Goal: Find specific page/section: Find specific page/section

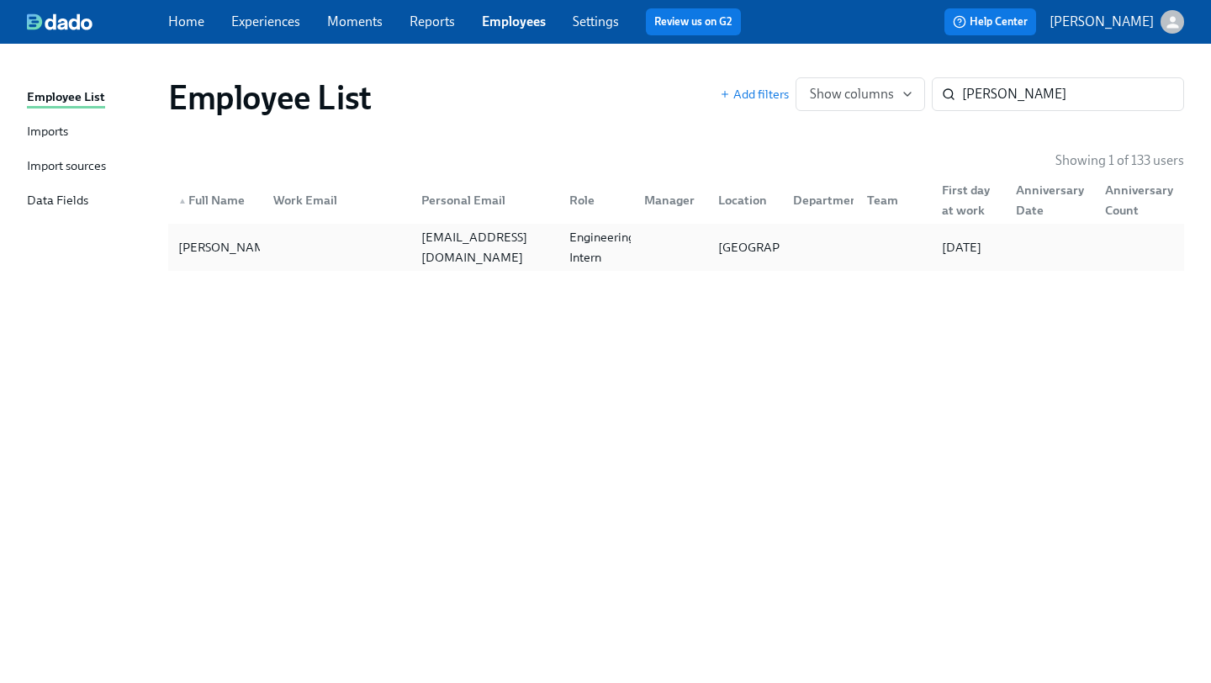
click at [283, 253] on div at bounding box center [334, 247] width 148 height 34
click at [330, 246] on div at bounding box center [334, 247] width 148 height 34
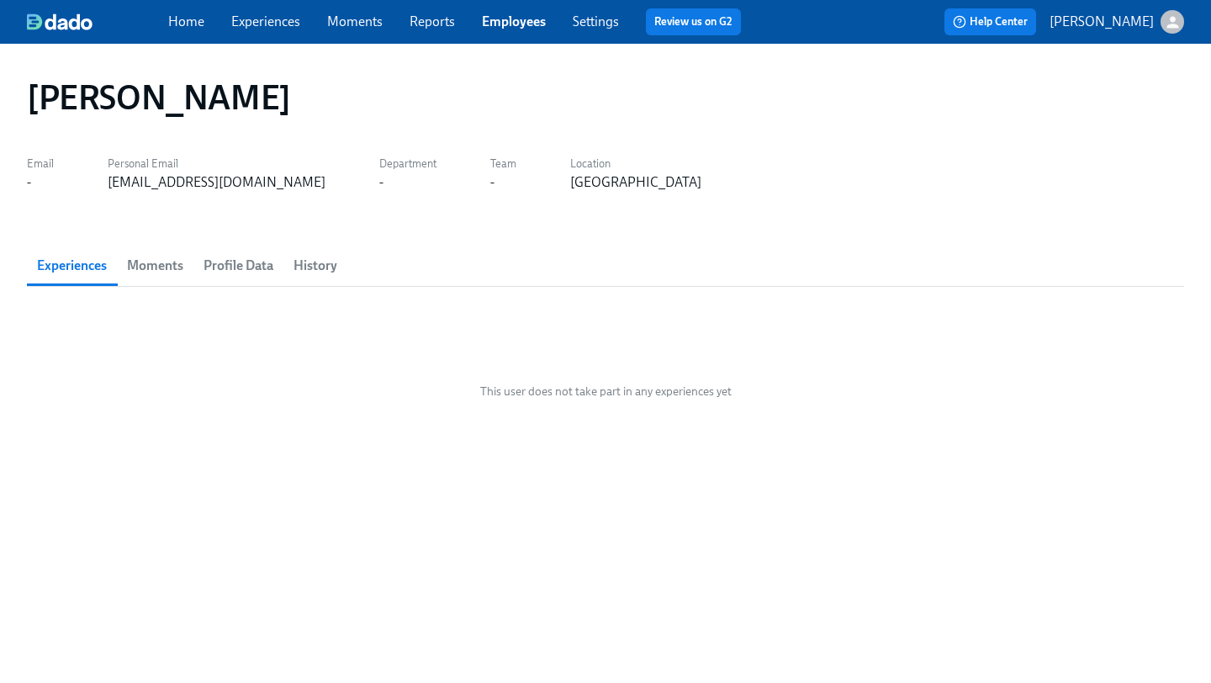
click at [234, 261] on span "Profile Data" at bounding box center [238, 266] width 70 height 24
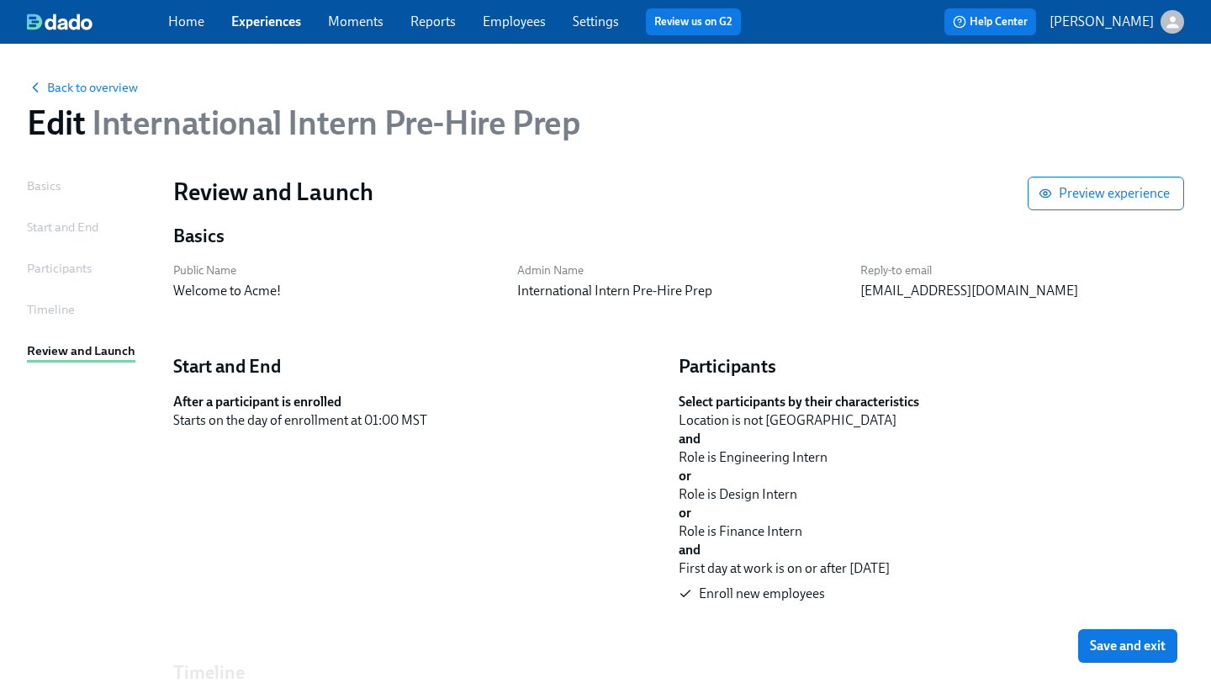
click at [267, 24] on link "Experiences" at bounding box center [266, 21] width 70 height 16
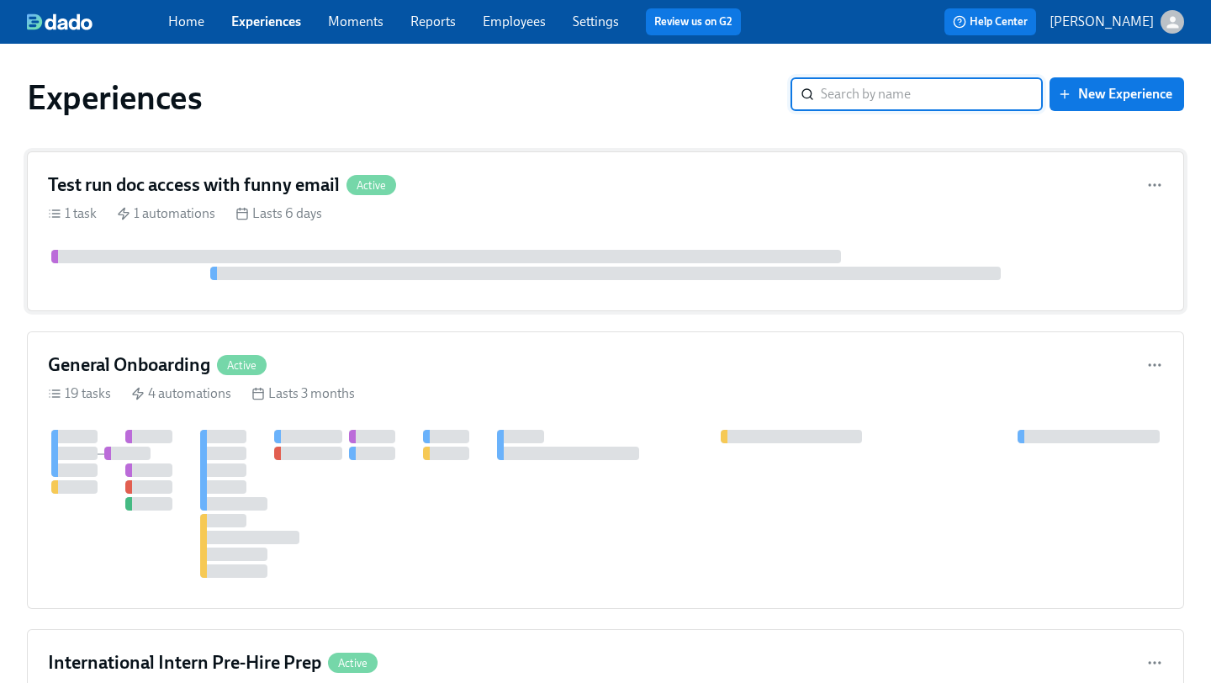
click at [441, 187] on div "Test run doc access with funny email Active" at bounding box center [605, 184] width 1115 height 25
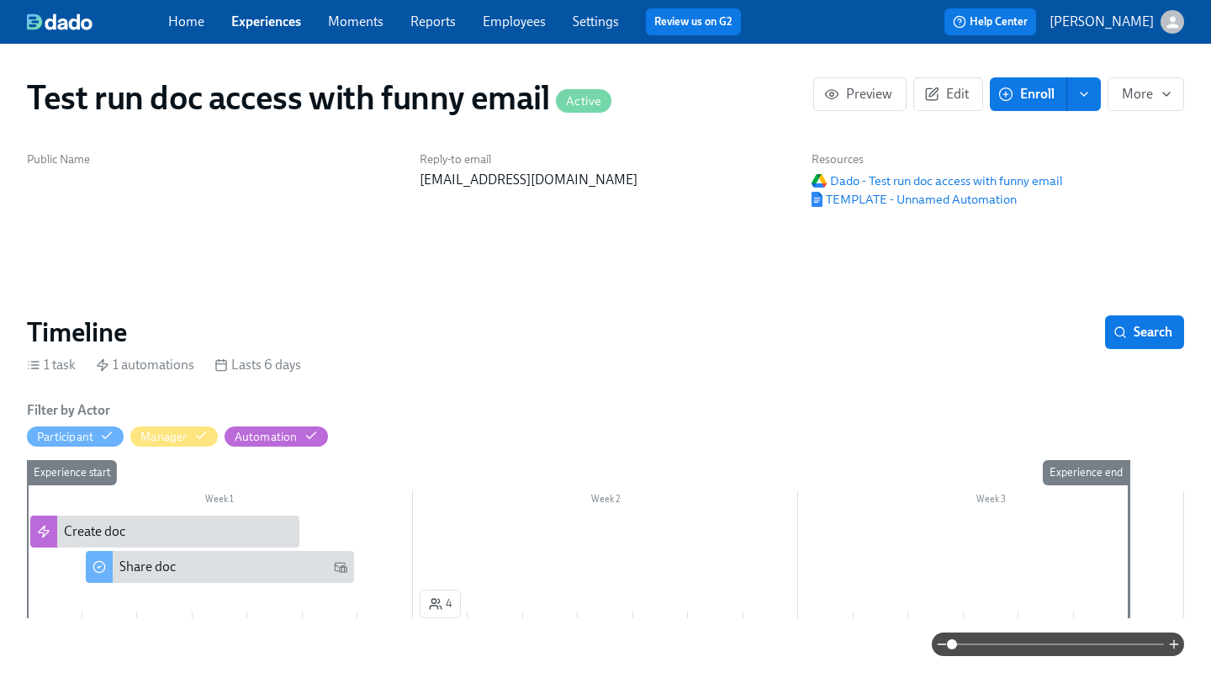
click at [268, 18] on link "Experiences" at bounding box center [266, 21] width 70 height 16
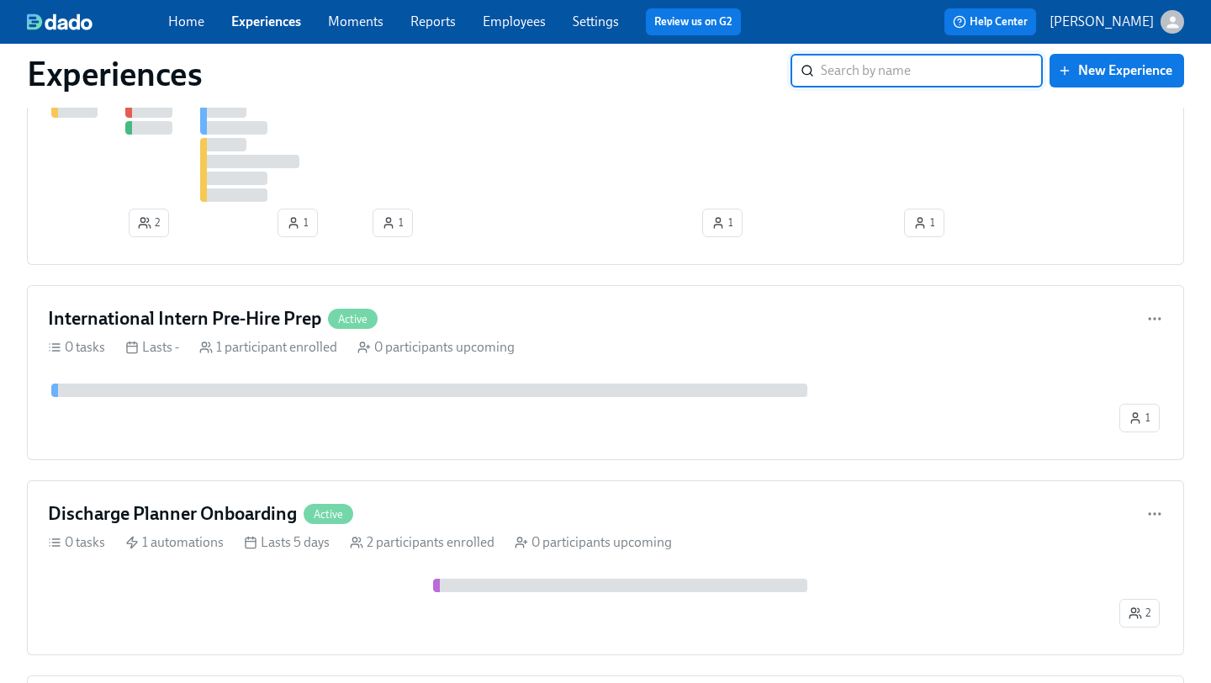
scroll to position [504, 0]
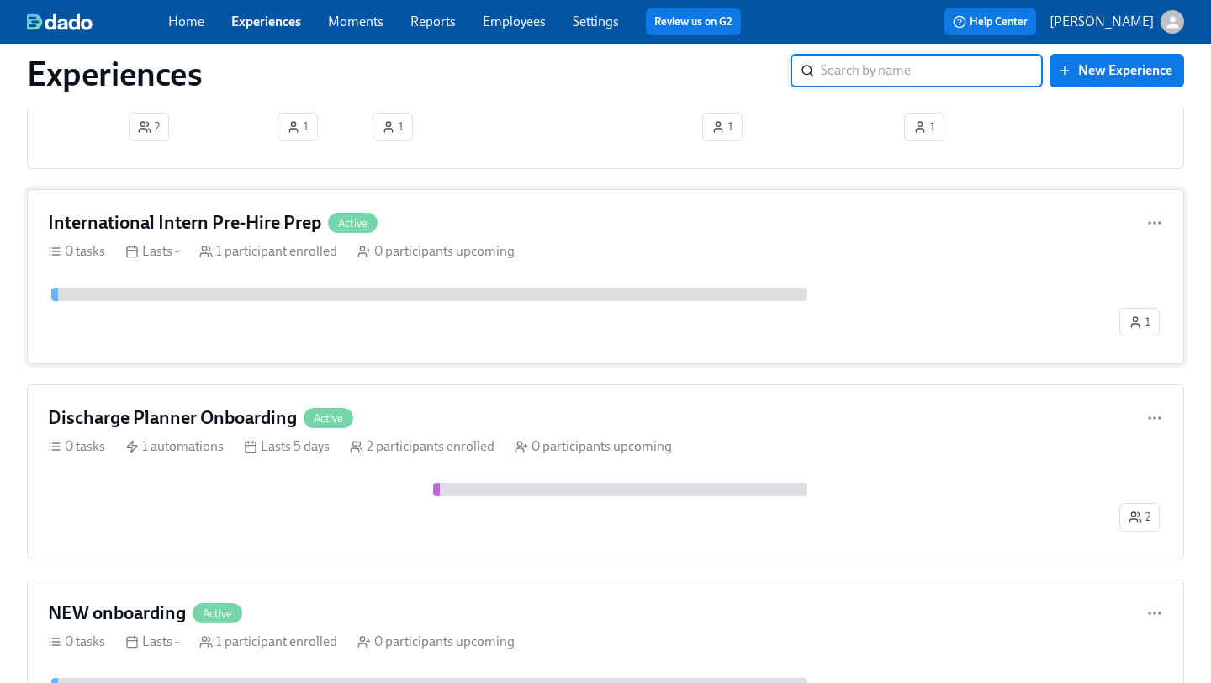
click at [526, 217] on div "International Intern Pre-Hire Prep Active" at bounding box center [605, 222] width 1115 height 25
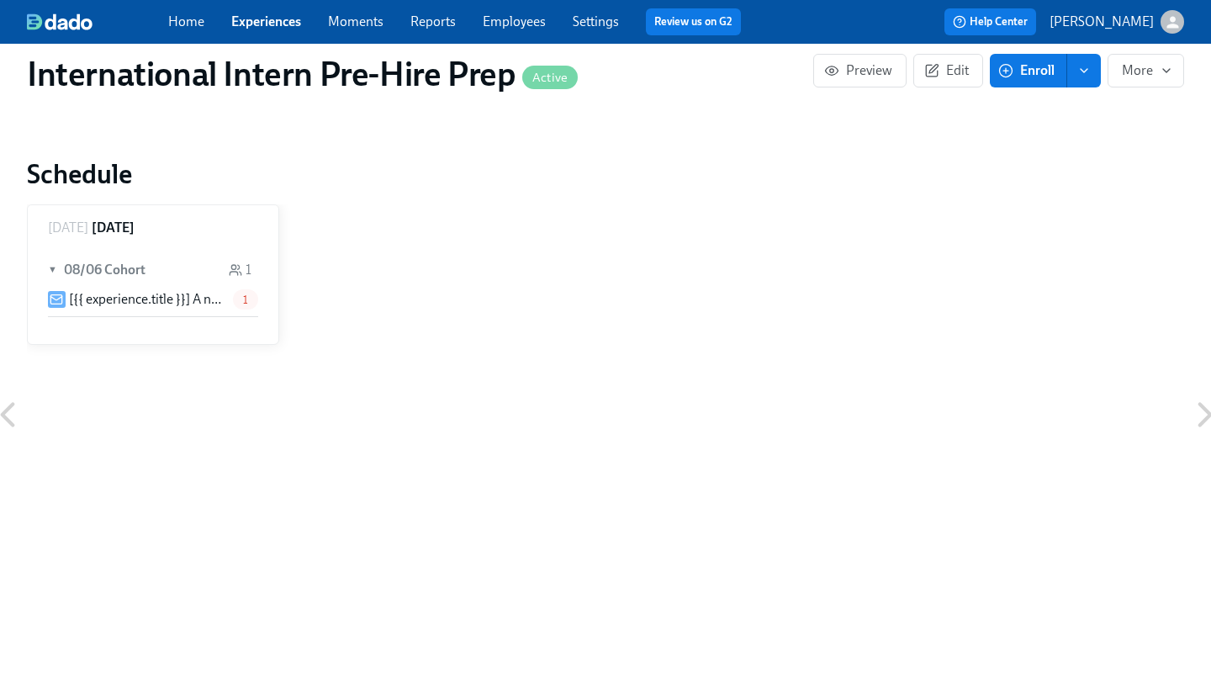
scroll to position [504, 0]
click at [244, 295] on span "1" at bounding box center [245, 300] width 25 height 13
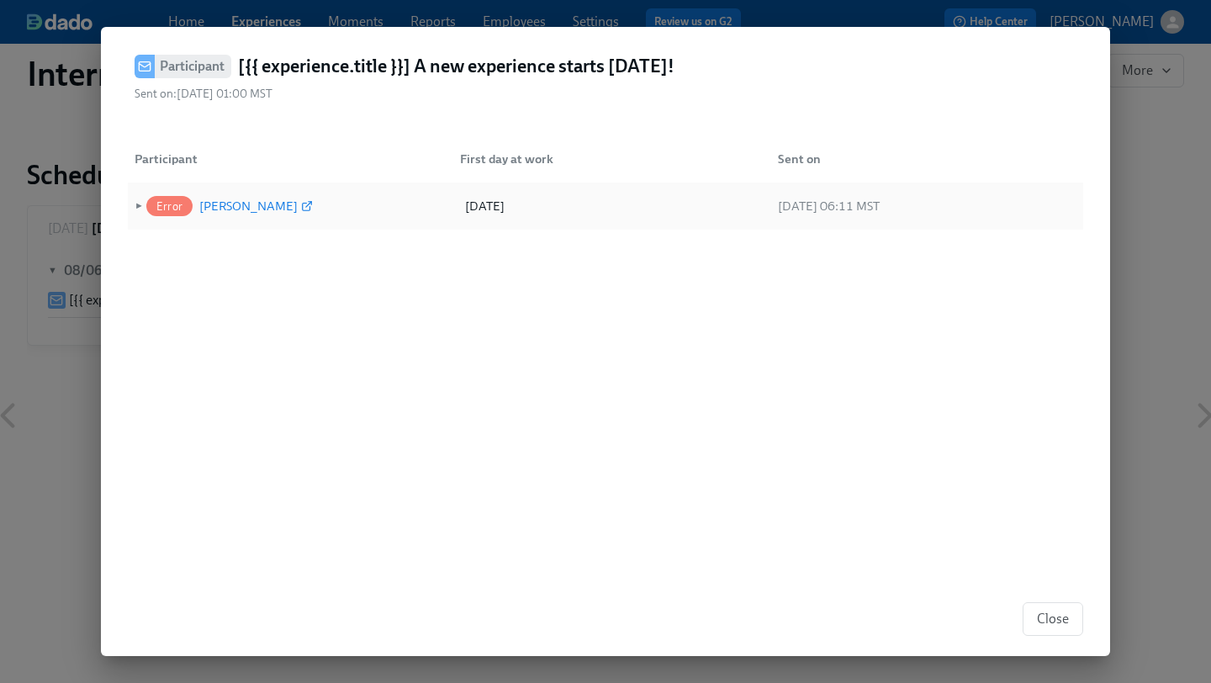
click at [219, 206] on div "Ibilola Tinubu" at bounding box center [248, 206] width 98 height 20
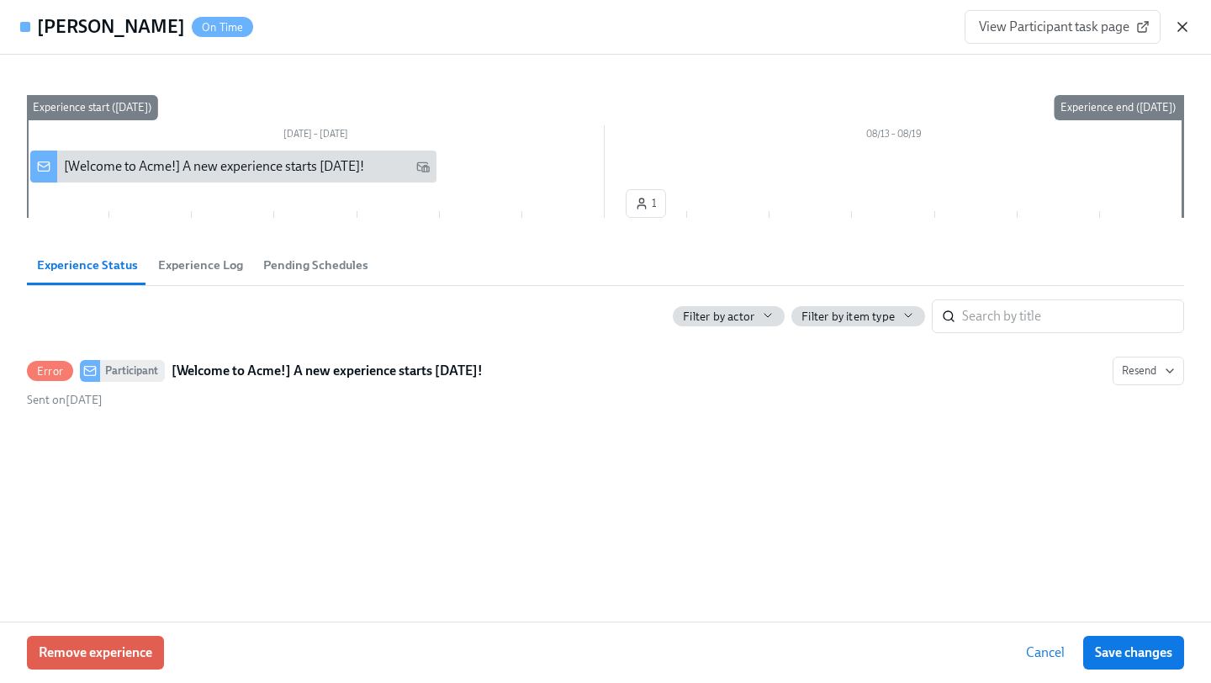
click at [1182, 26] on icon "button" at bounding box center [1182, 27] width 8 height 8
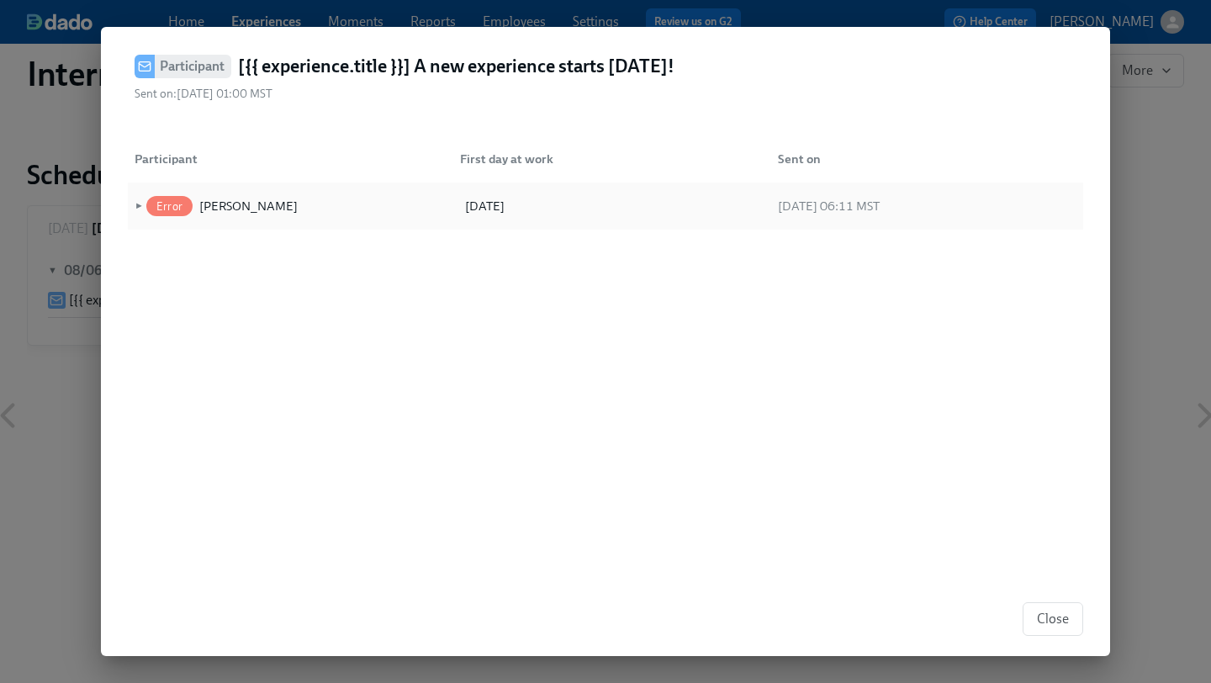
click at [626, 204] on div "09/01/2025" at bounding box center [611, 206] width 312 height 34
